Goal: Task Accomplishment & Management: Manage account settings

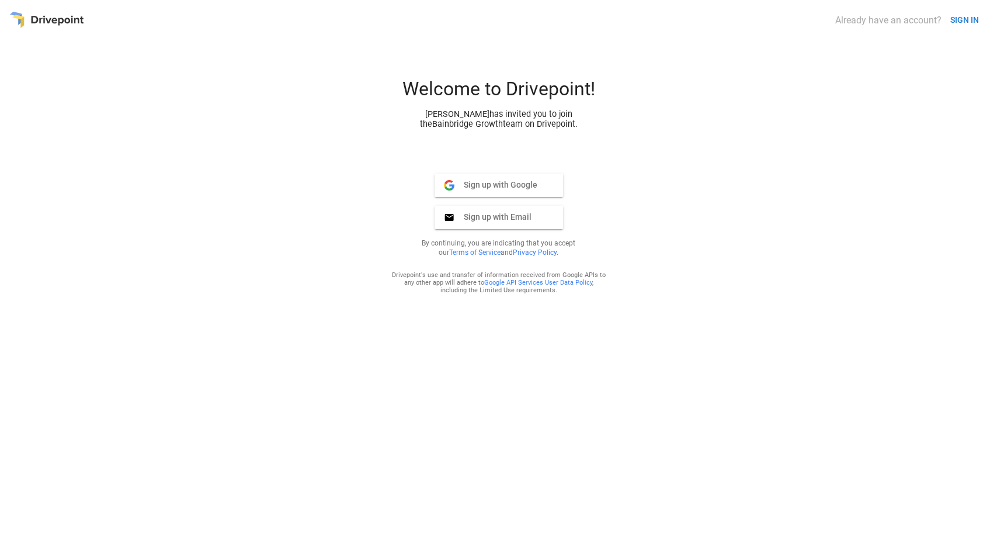
click at [956, 23] on button "SIGN IN" at bounding box center [965, 20] width 38 height 22
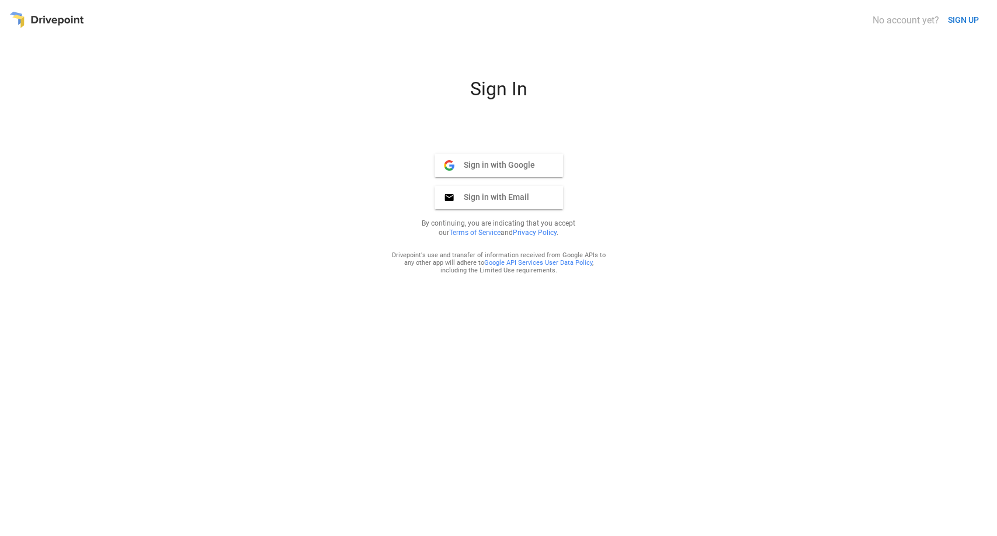
click at [492, 160] on span "Sign in with Google" at bounding box center [494, 164] width 81 height 11
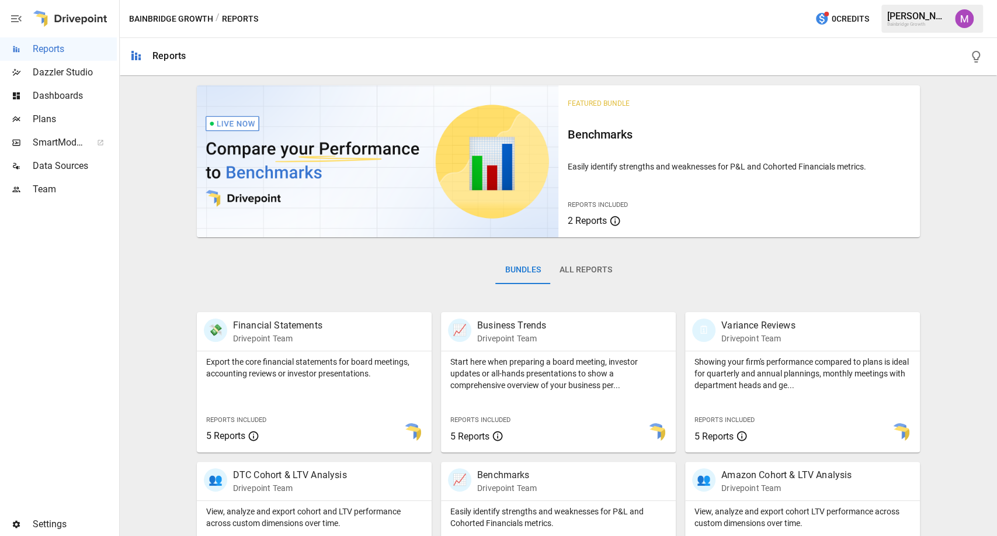
click at [962, 22] on img "Umer Muhammed" at bounding box center [964, 18] width 19 height 19
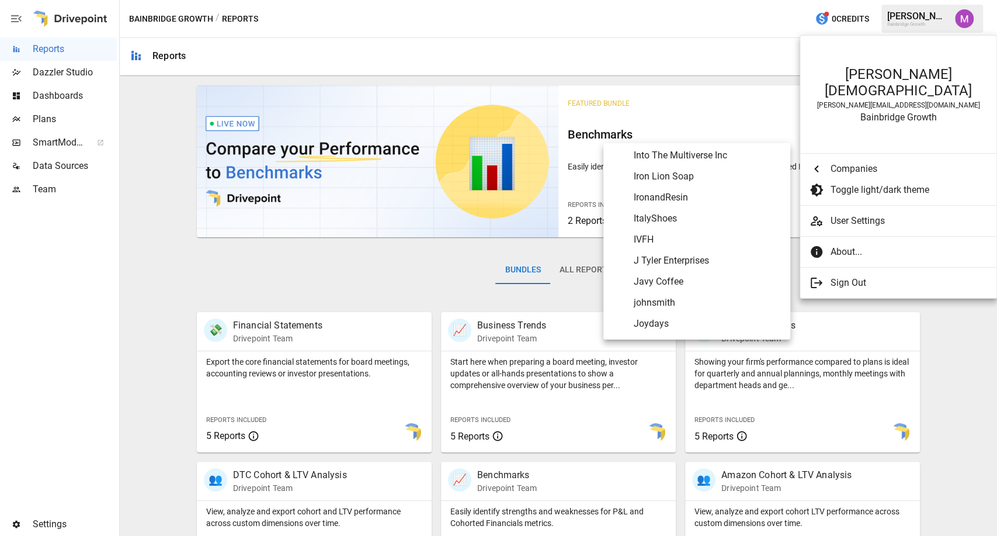
scroll to position [2882, 0]
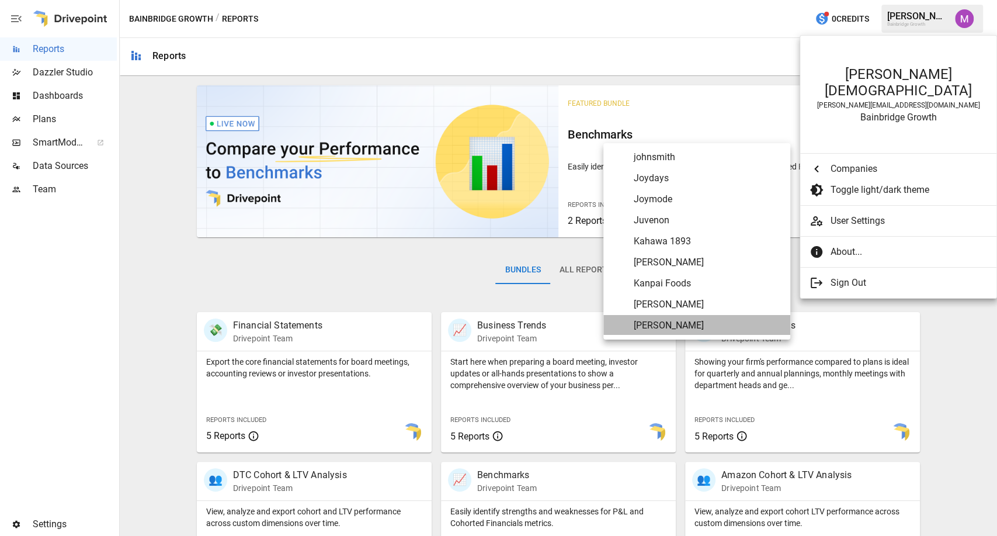
click at [659, 324] on span "Katie Kime" at bounding box center [707, 325] width 147 height 14
